Goal: Transaction & Acquisition: Book appointment/travel/reservation

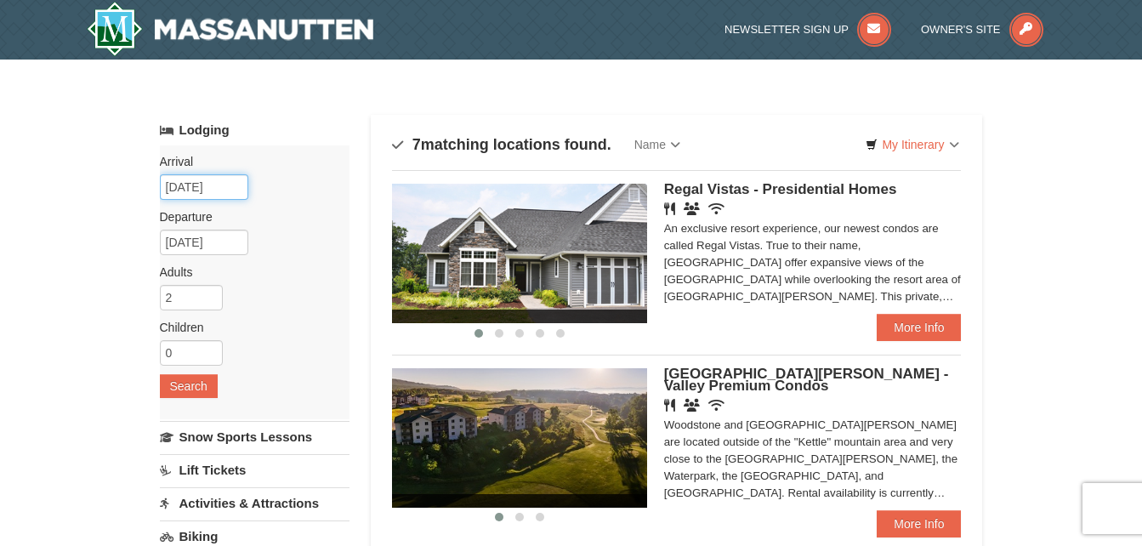
click at [228, 192] on input "10/05/2025" at bounding box center [204, 187] width 88 height 26
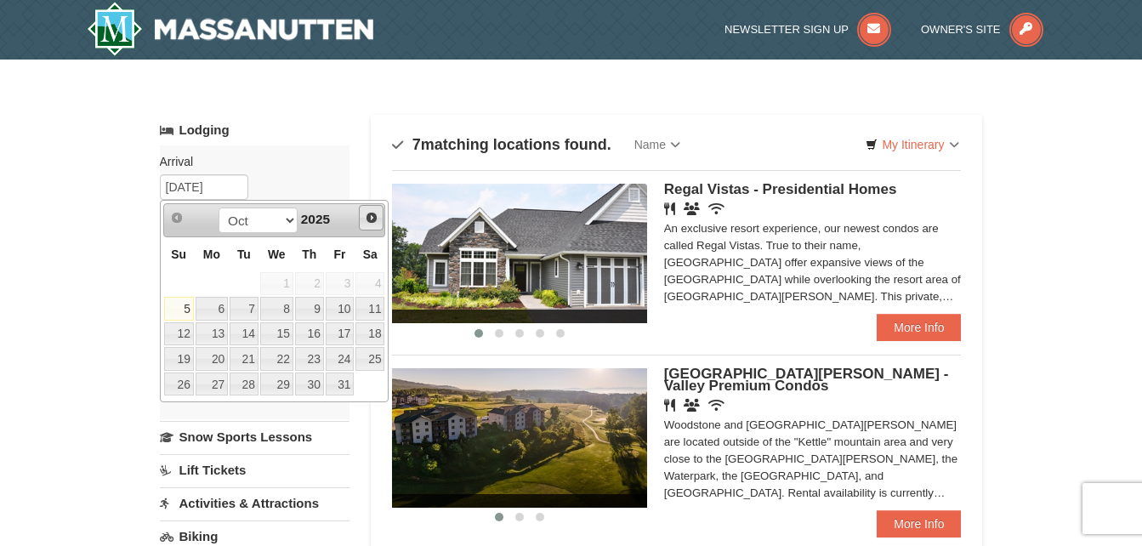
click at [374, 211] on span "Next" at bounding box center [372, 218] width 14 height 14
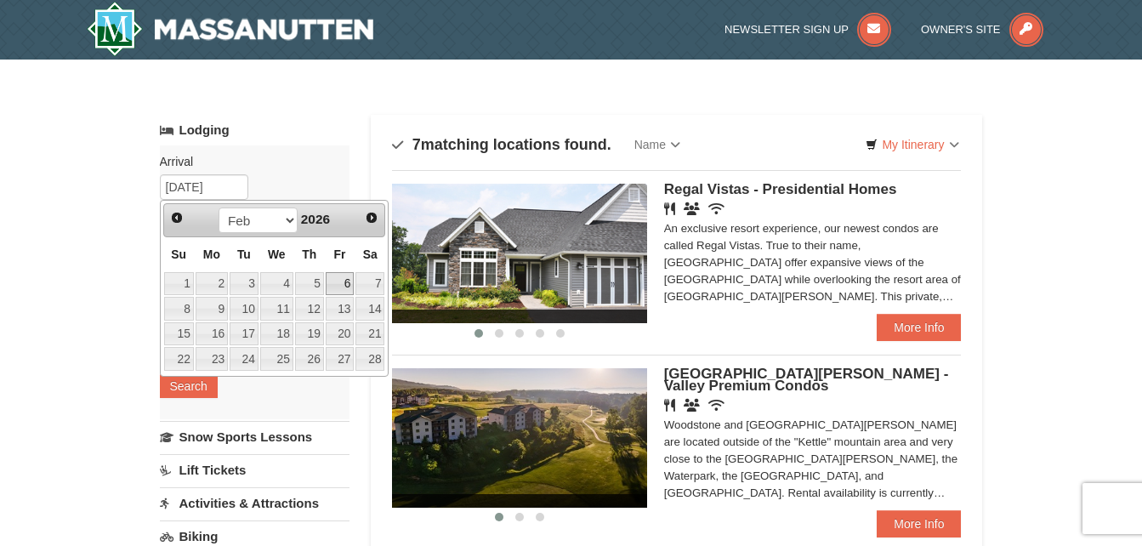
click at [338, 285] on link "6" at bounding box center [340, 284] width 29 height 24
type input "[DATE]"
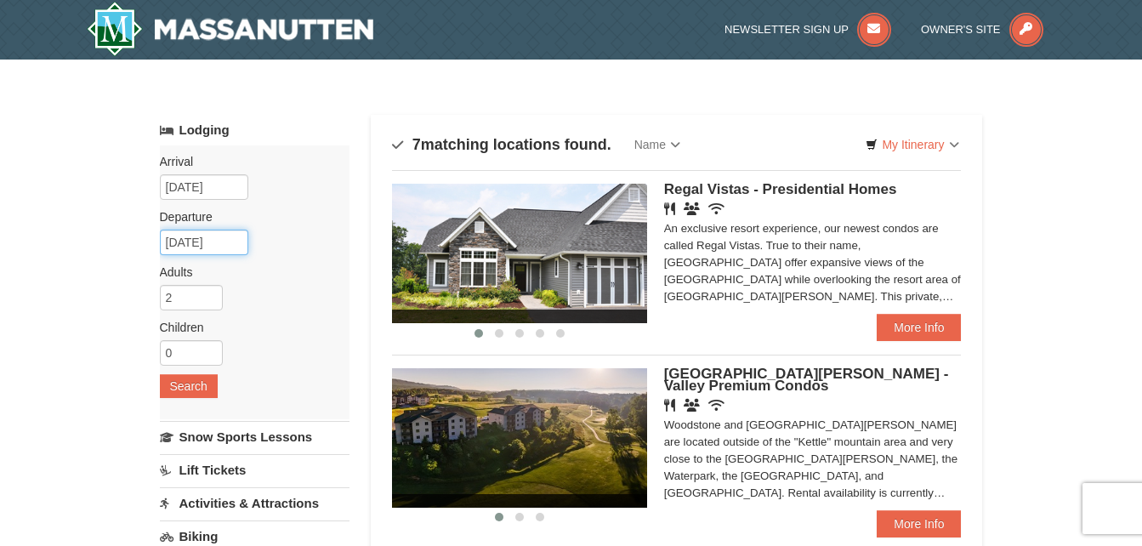
click at [230, 239] on input "02/07/2026" at bounding box center [204, 243] width 88 height 26
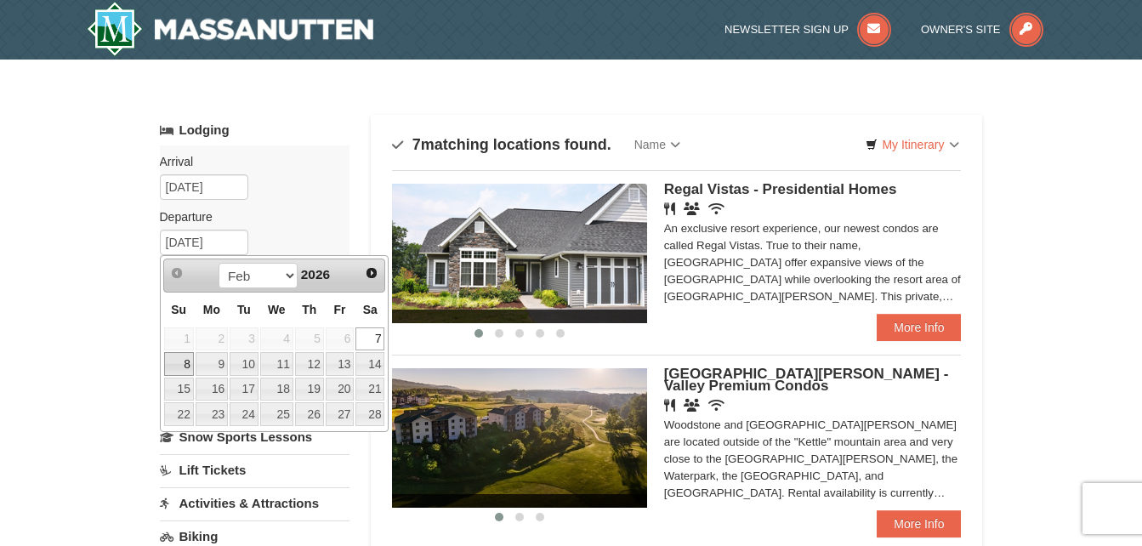
click at [180, 366] on link "8" at bounding box center [179, 364] width 30 height 24
type input "[DATE]"
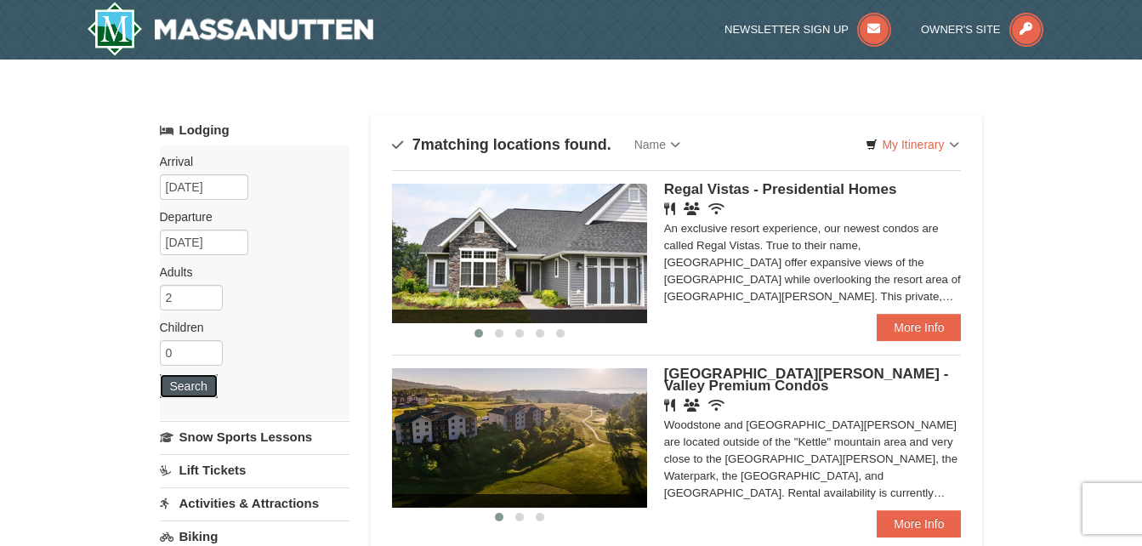
click at [182, 381] on button "Search" at bounding box center [189, 386] width 58 height 24
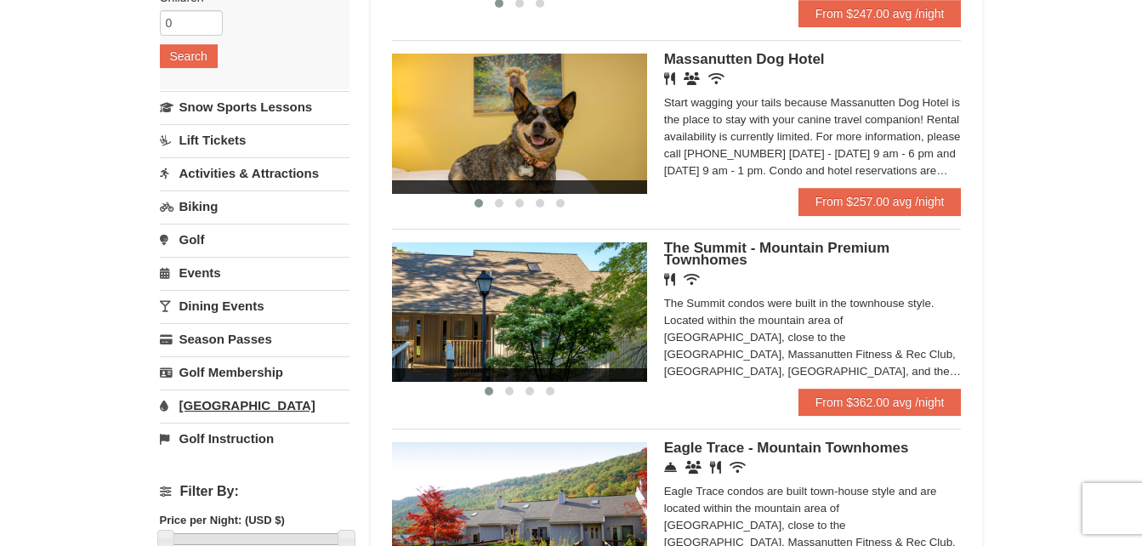
scroll to position [329, 0]
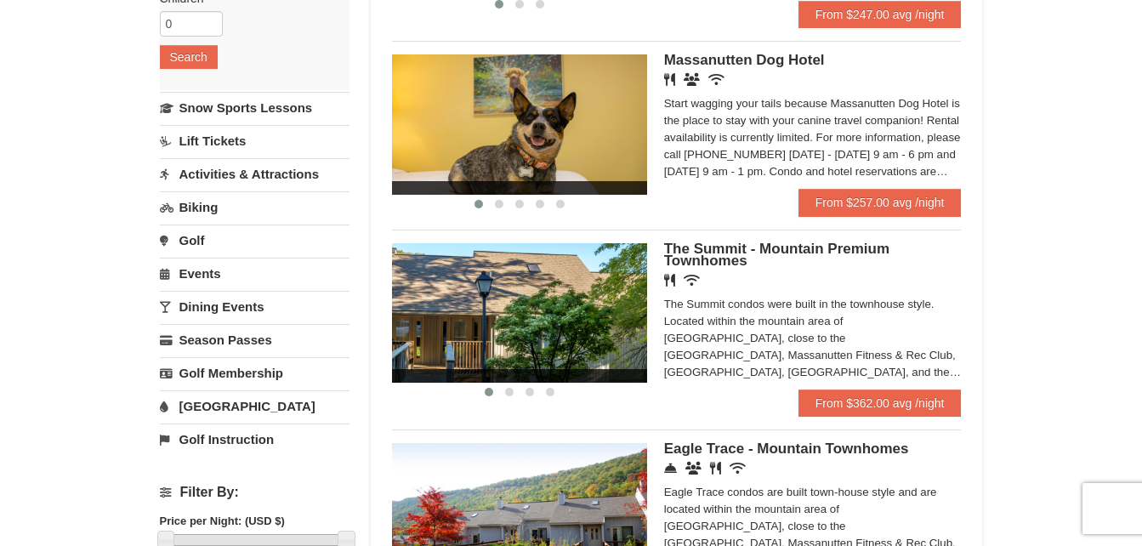
click at [227, 170] on link "Activities & Attractions" at bounding box center [255, 173] width 190 height 31
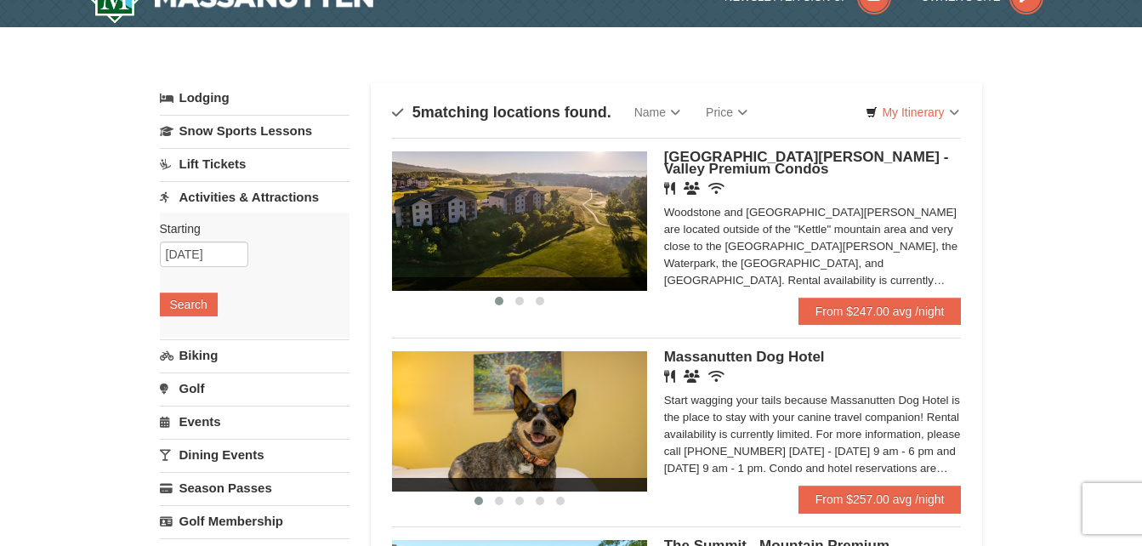
scroll to position [0, 0]
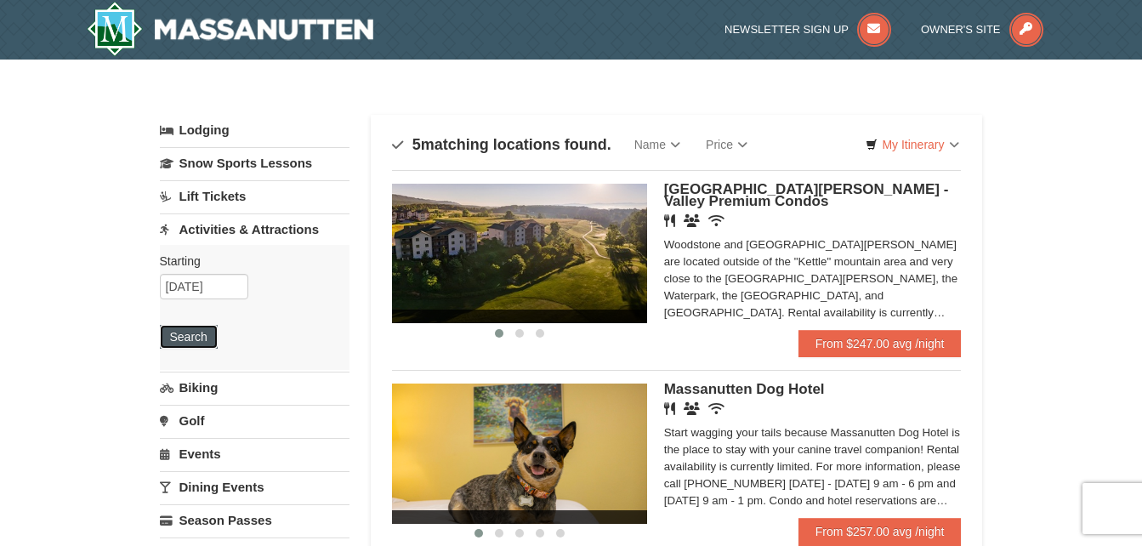
click at [177, 333] on button "Search" at bounding box center [189, 337] width 58 height 24
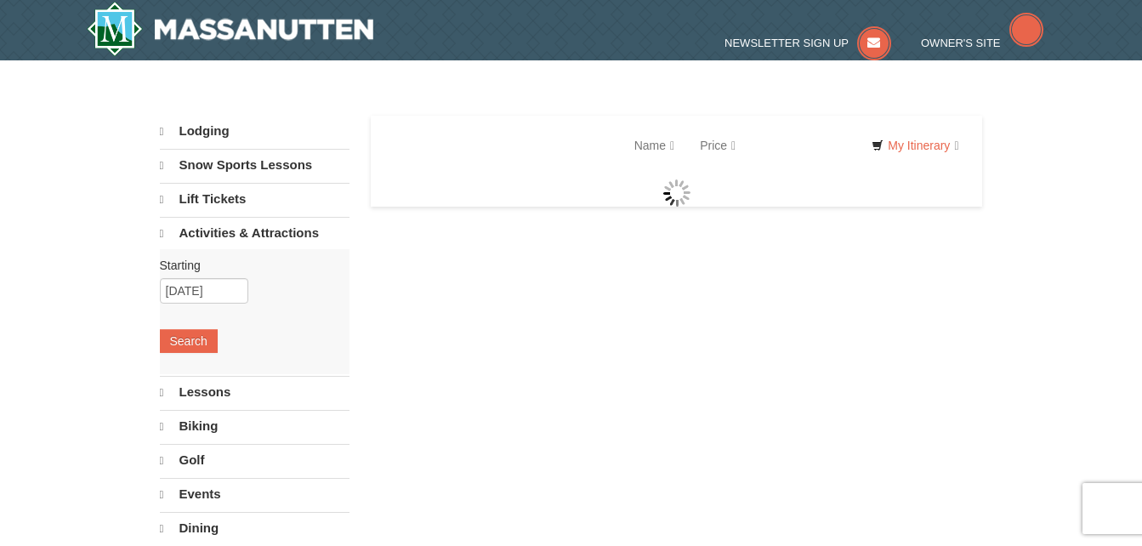
select select "10"
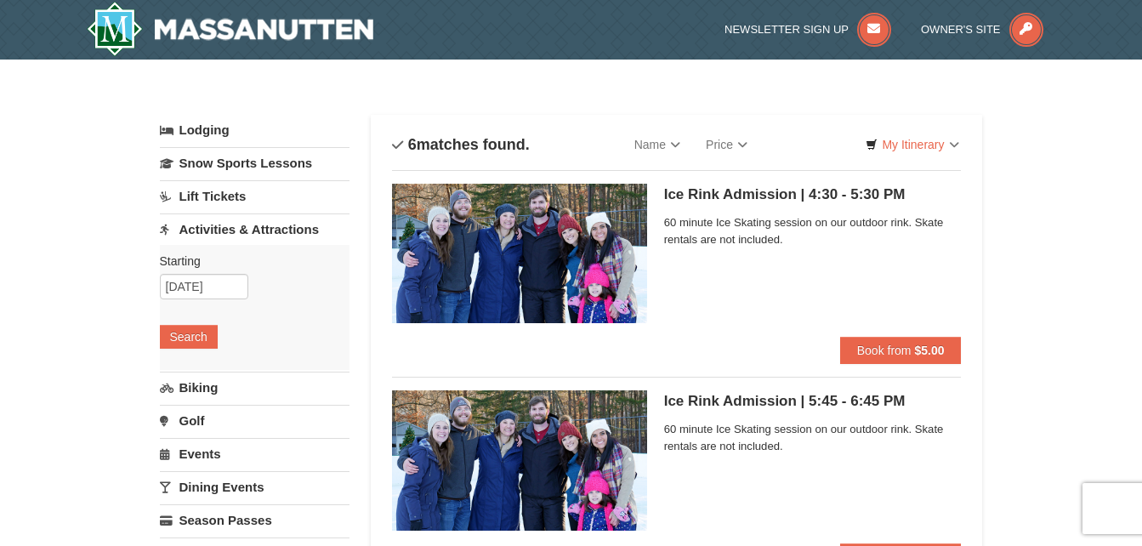
click at [207, 136] on link "Lodging" at bounding box center [255, 130] width 190 height 31
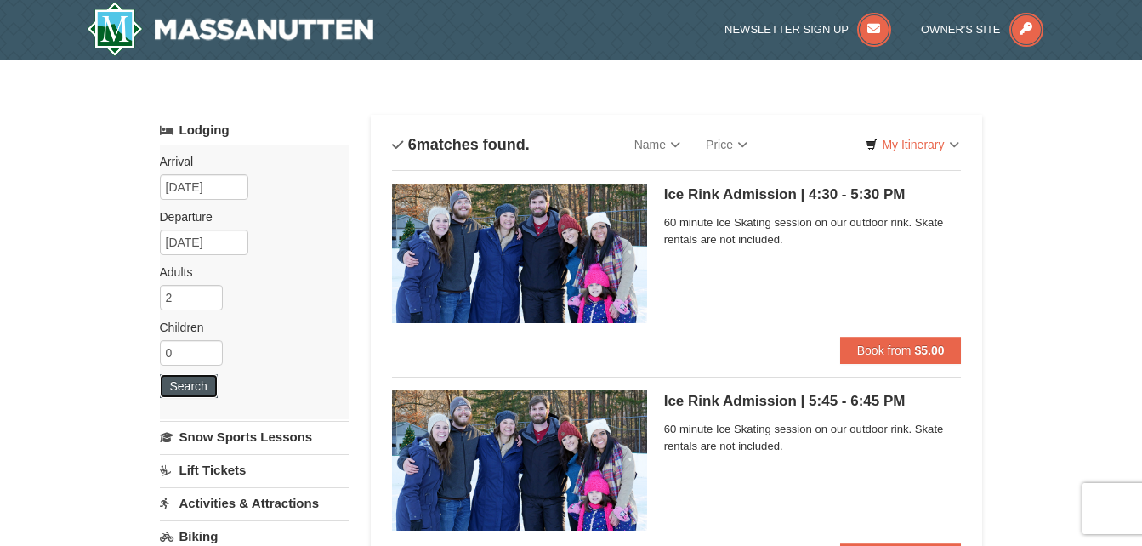
click at [204, 395] on button "Search" at bounding box center [189, 386] width 58 height 24
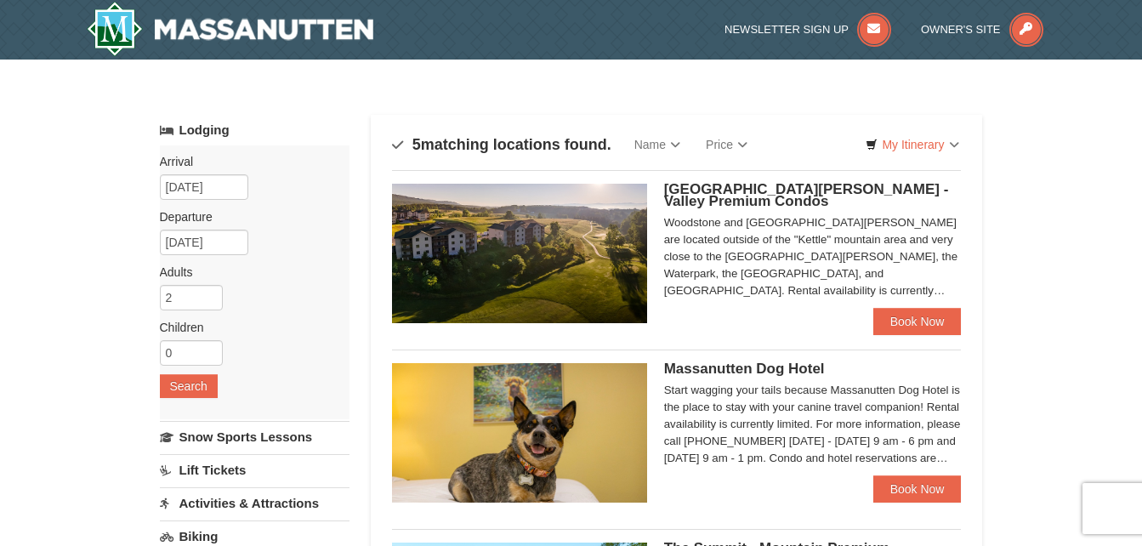
click at [554, 327] on div at bounding box center [519, 260] width 255 height 153
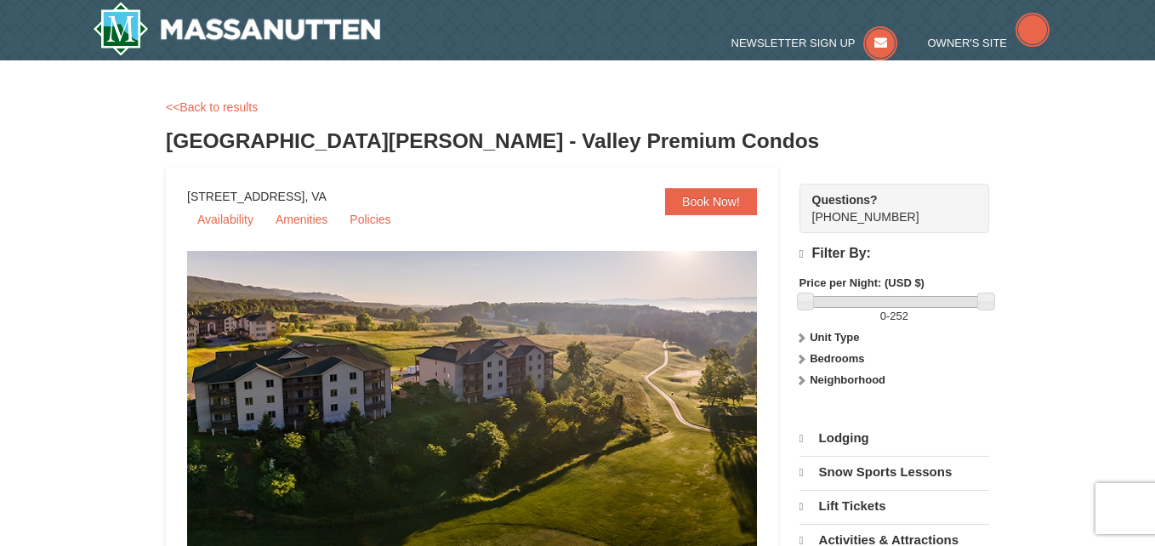
select select "10"
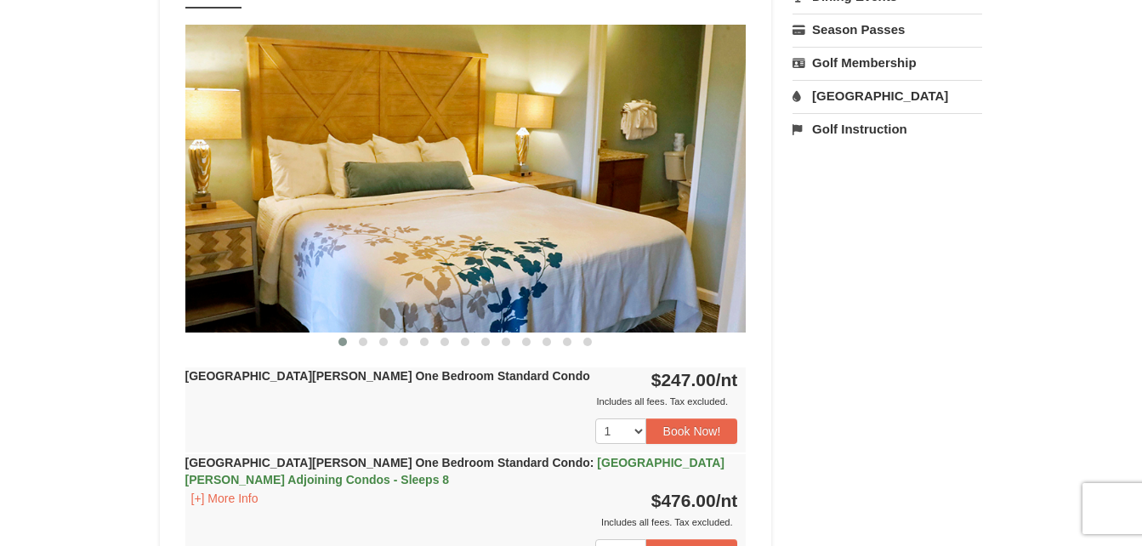
scroll to position [673, 0]
click at [732, 190] on img at bounding box center [465, 177] width 561 height 307
click at [366, 339] on span at bounding box center [363, 341] width 9 height 9
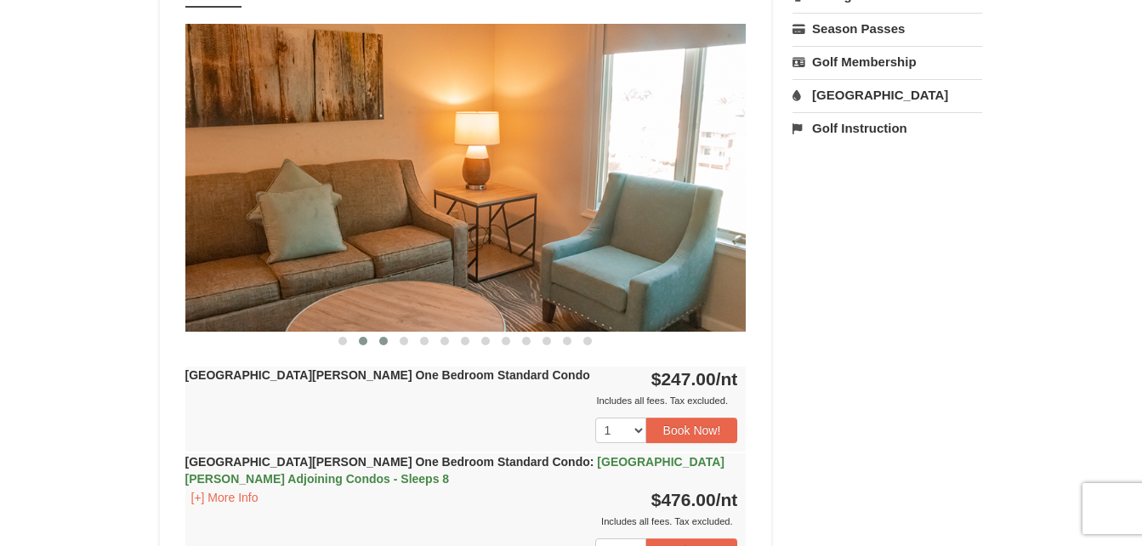
click at [380, 339] on span at bounding box center [383, 341] width 9 height 9
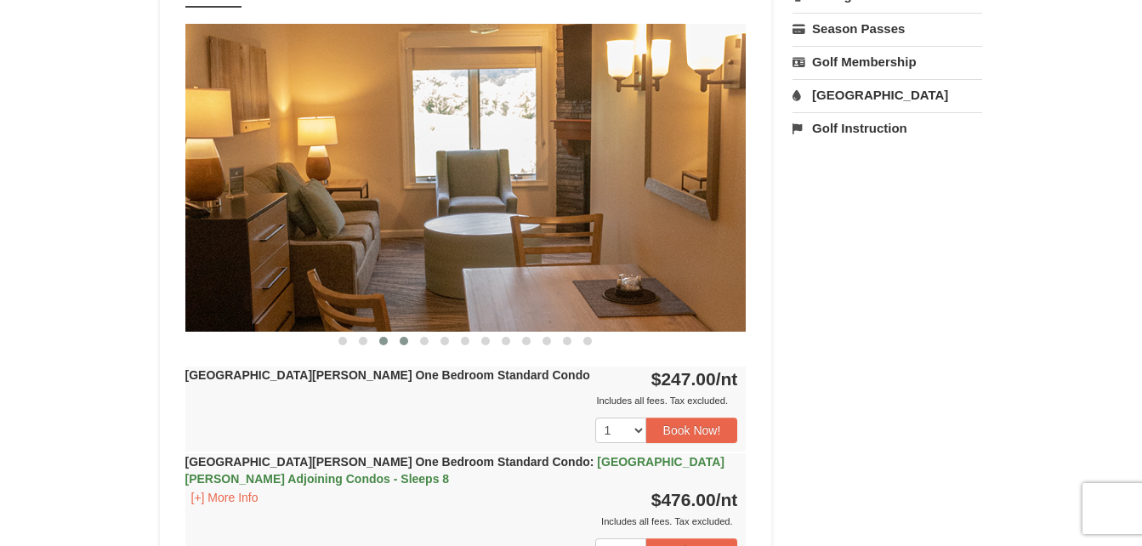
click at [402, 336] on button at bounding box center [404, 341] width 20 height 17
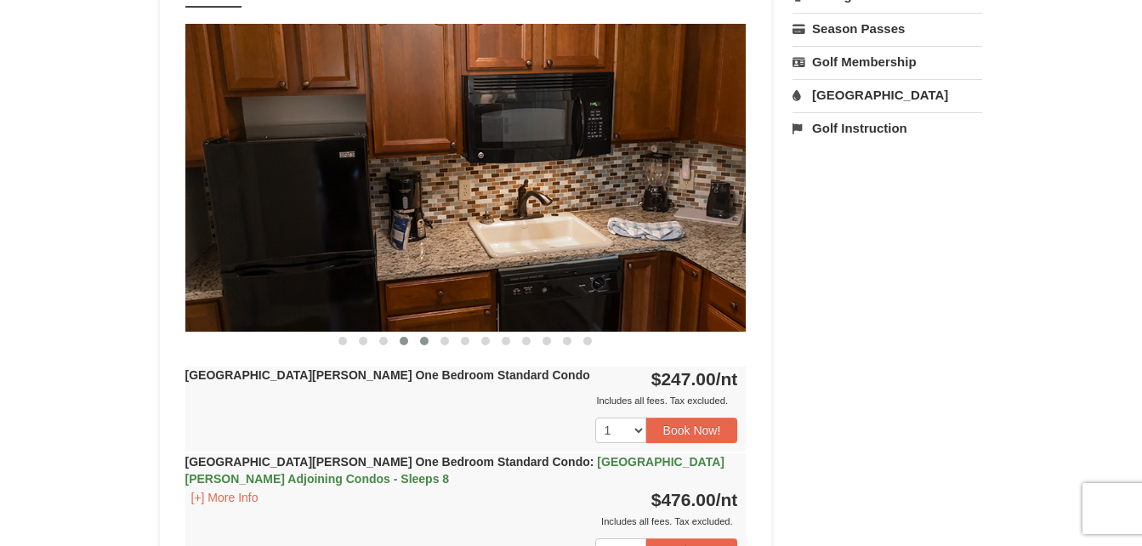
click at [422, 341] on span at bounding box center [424, 341] width 9 height 9
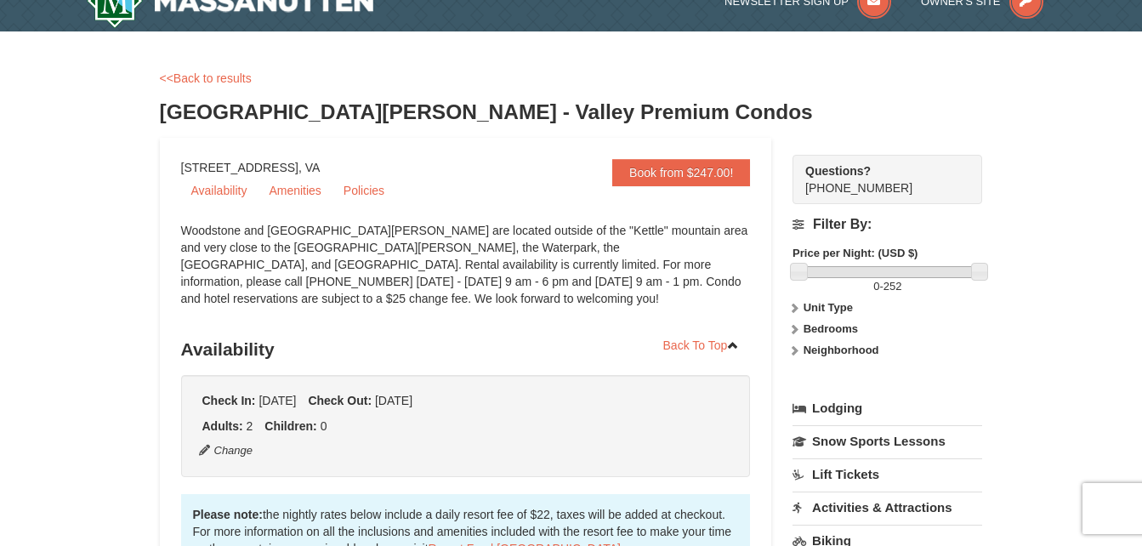
scroll to position [0, 0]
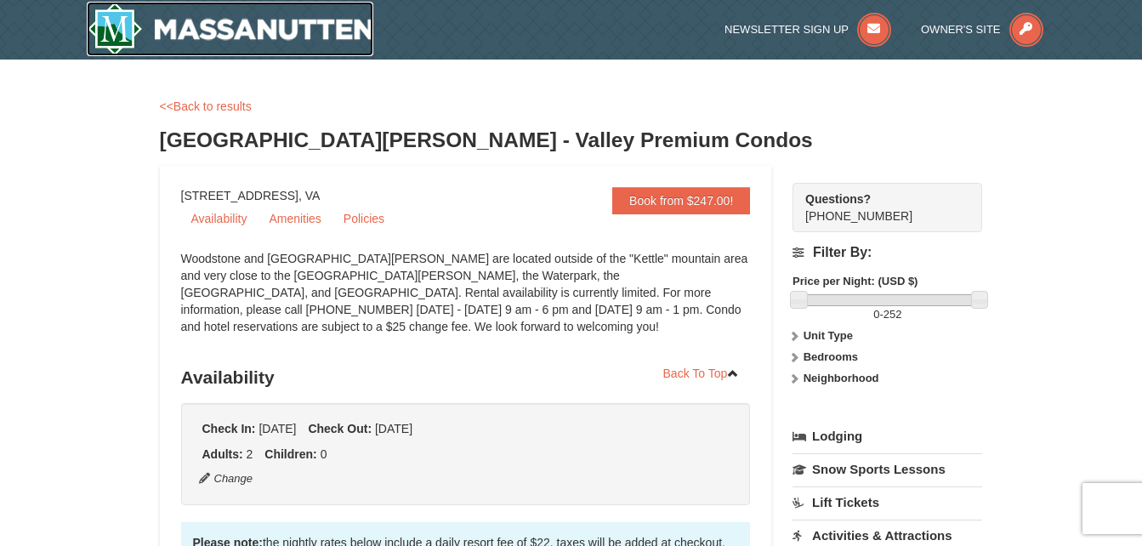
click at [325, 43] on img at bounding box center [230, 29] width 287 height 54
